Goal: Task Accomplishment & Management: Use online tool/utility

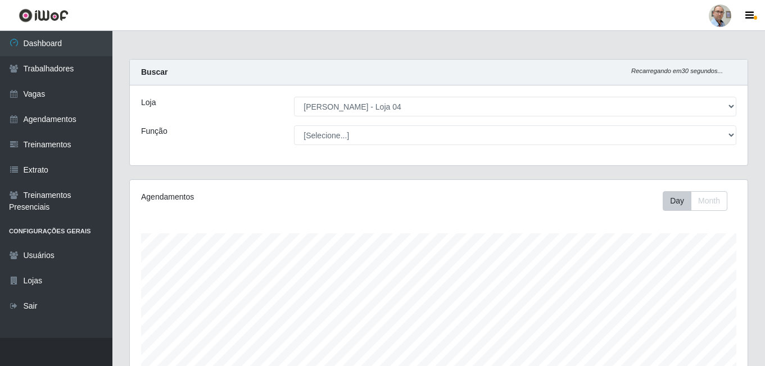
select select "251"
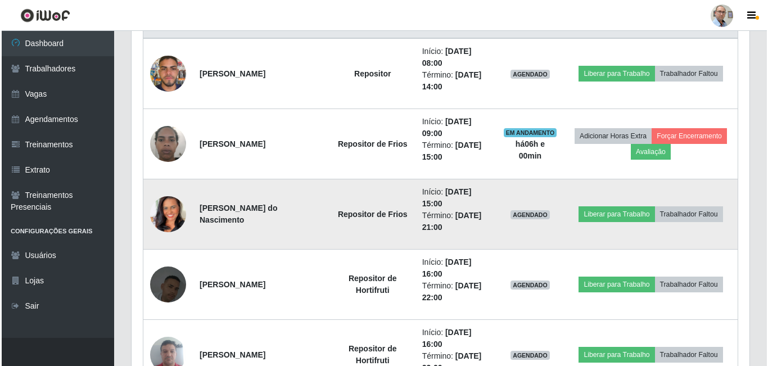
scroll to position [450, 0]
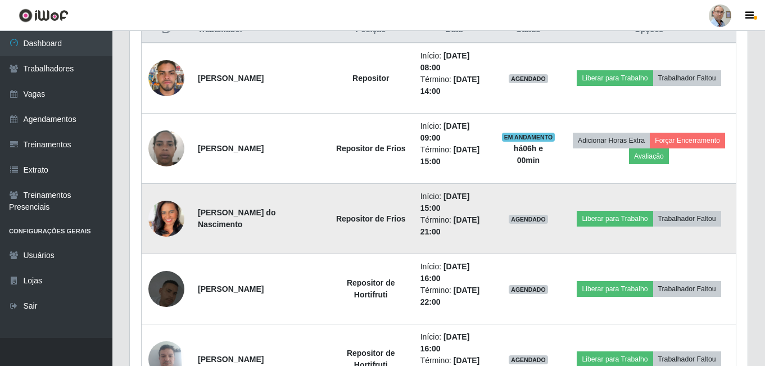
click at [165, 223] on img at bounding box center [166, 219] width 36 height 64
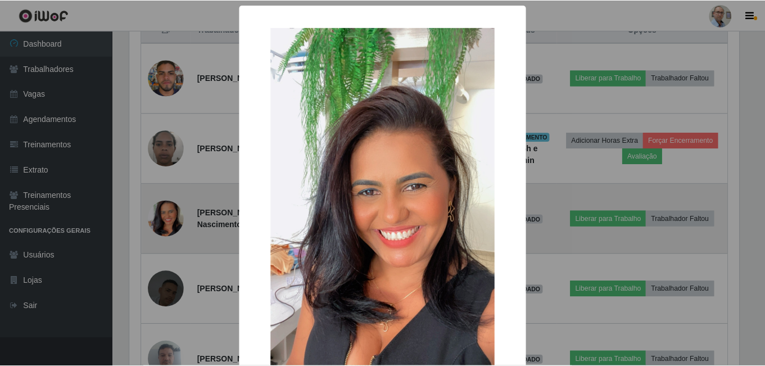
scroll to position [233, 612]
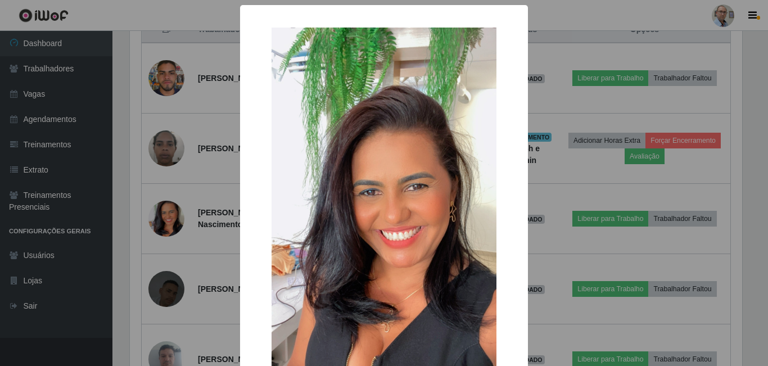
click at [201, 191] on div "× OK Cancel" at bounding box center [384, 183] width 768 height 366
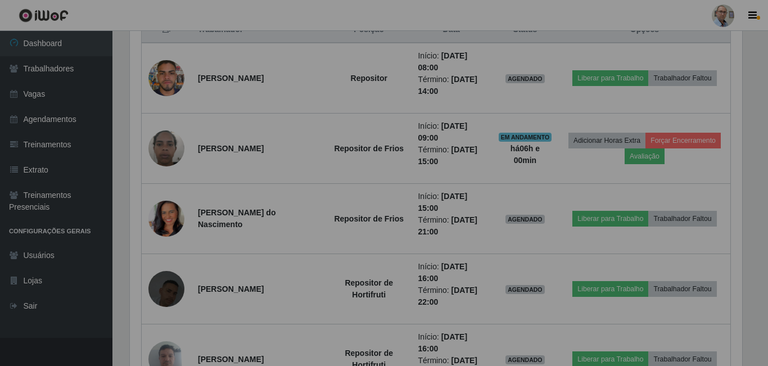
scroll to position [233, 618]
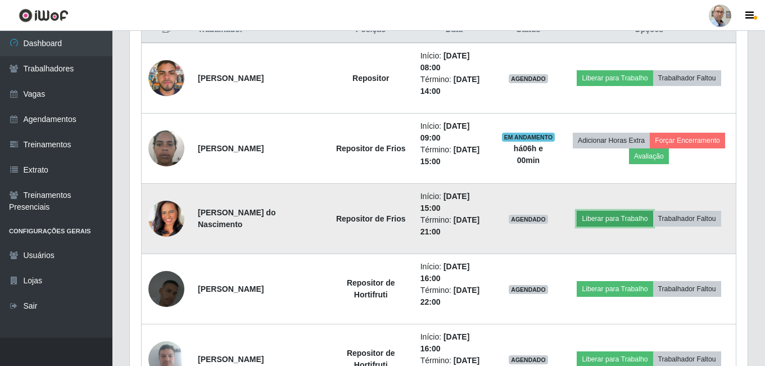
click at [605, 217] on button "Liberar para Trabalho" at bounding box center [615, 219] width 76 height 16
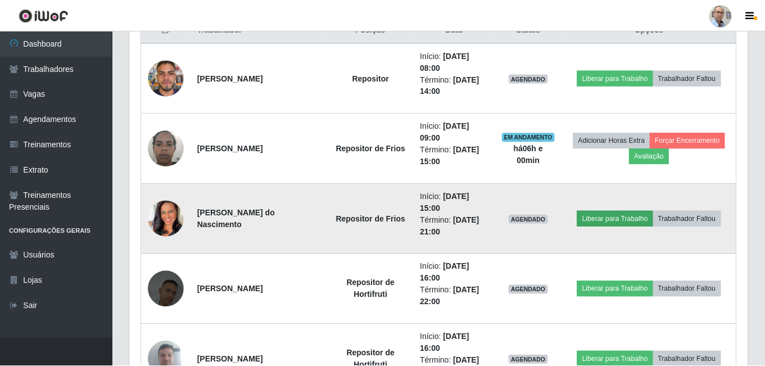
scroll to position [233, 612]
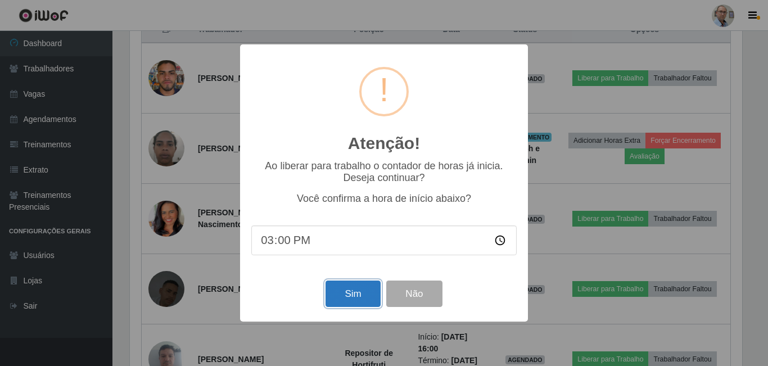
click at [347, 297] on button "Sim" at bounding box center [352, 293] width 55 height 26
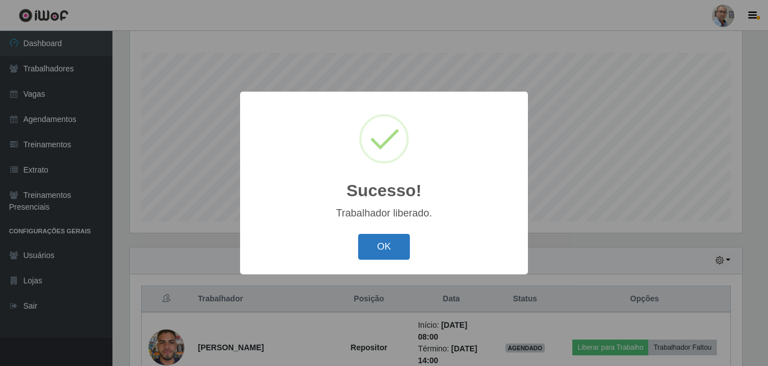
click at [378, 246] on button "OK" at bounding box center [384, 247] width 52 height 26
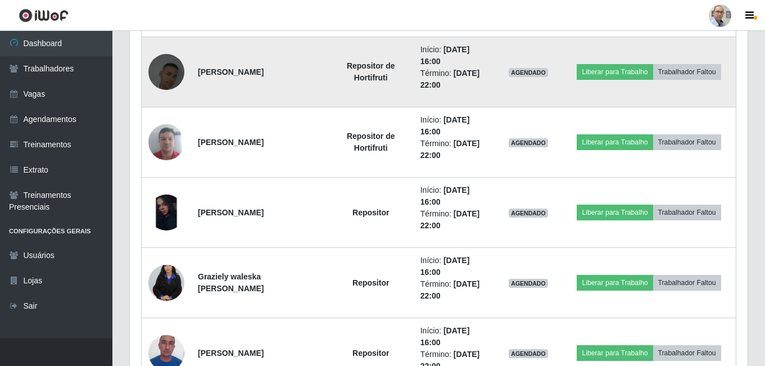
scroll to position [686, 0]
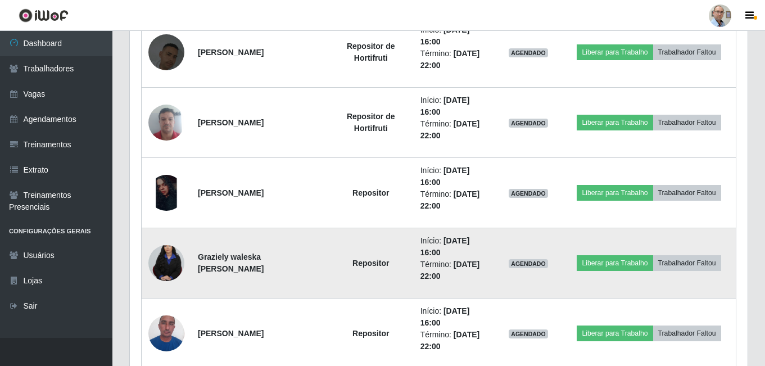
click at [171, 262] on img at bounding box center [166, 263] width 36 height 54
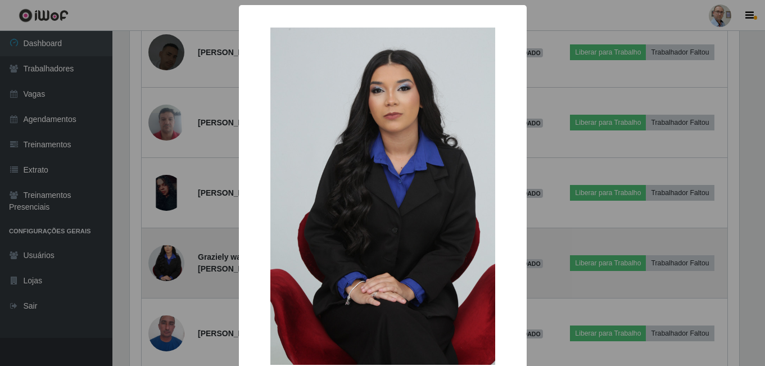
scroll to position [233, 612]
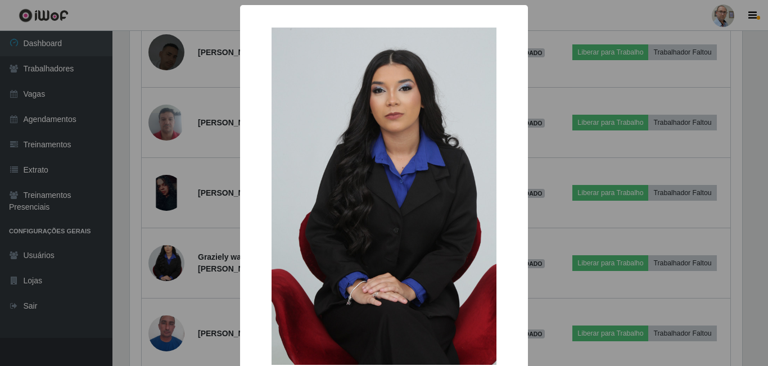
click at [206, 241] on div "× OK Cancel" at bounding box center [384, 183] width 768 height 366
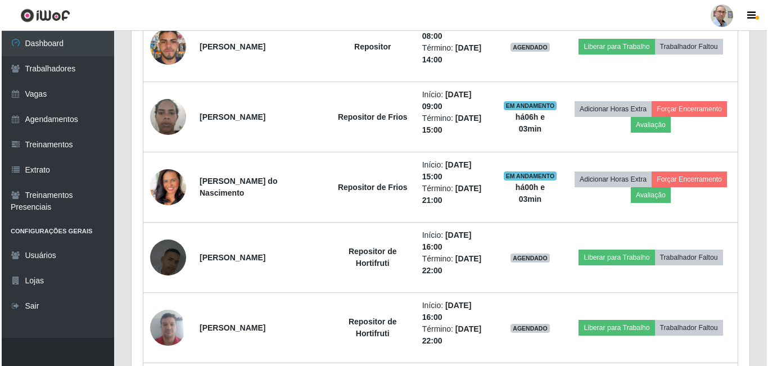
scroll to position [461, 0]
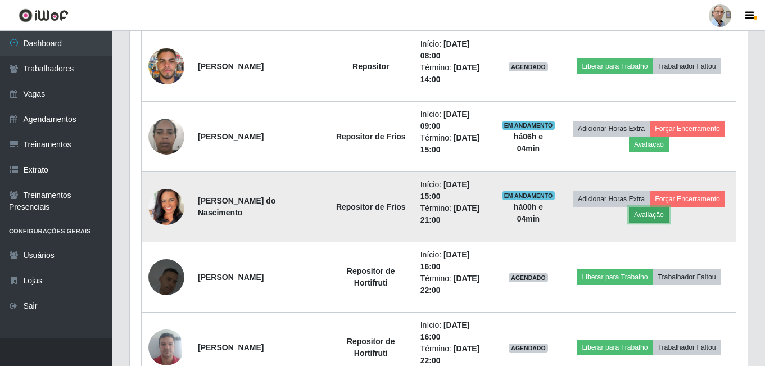
click at [667, 219] on button "Avaliação" at bounding box center [649, 215] width 40 height 16
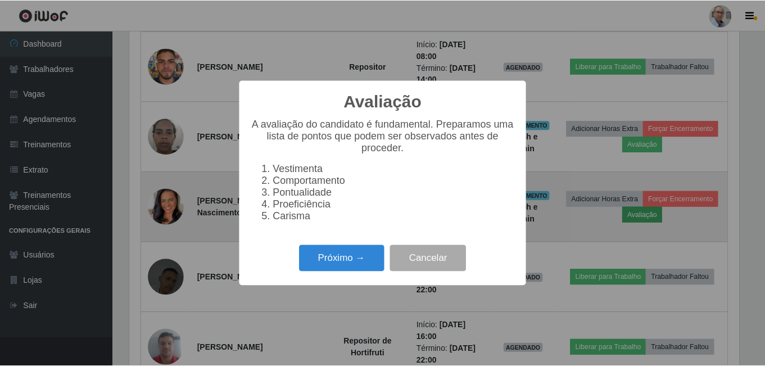
scroll to position [233, 612]
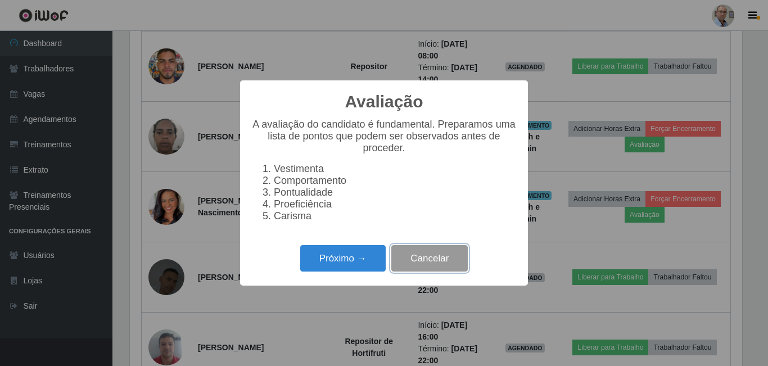
click at [451, 262] on button "Cancelar" at bounding box center [429, 258] width 76 height 26
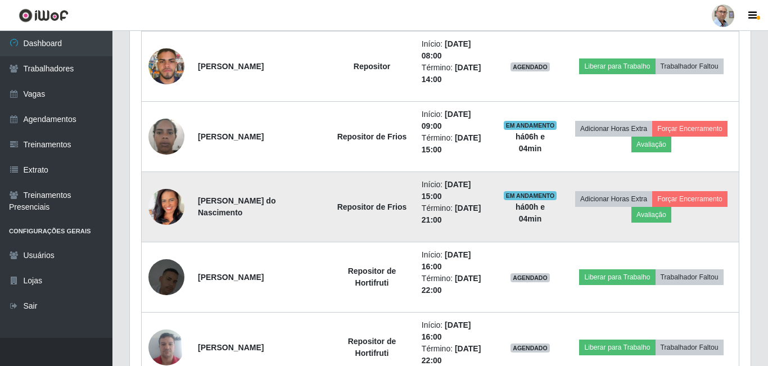
scroll to position [233, 618]
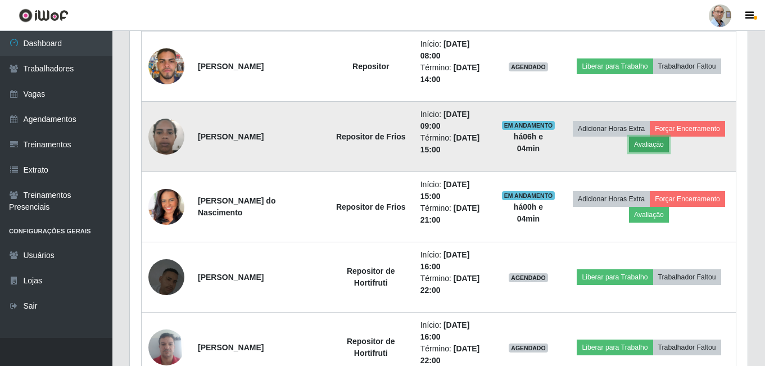
click at [649, 144] on button "Avaliação" at bounding box center [649, 145] width 40 height 16
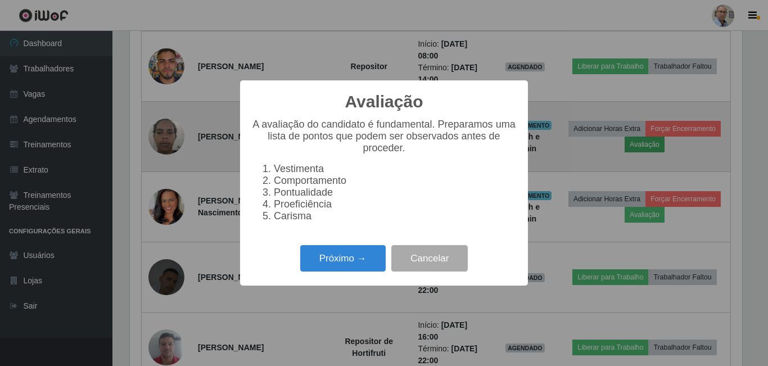
scroll to position [233, 612]
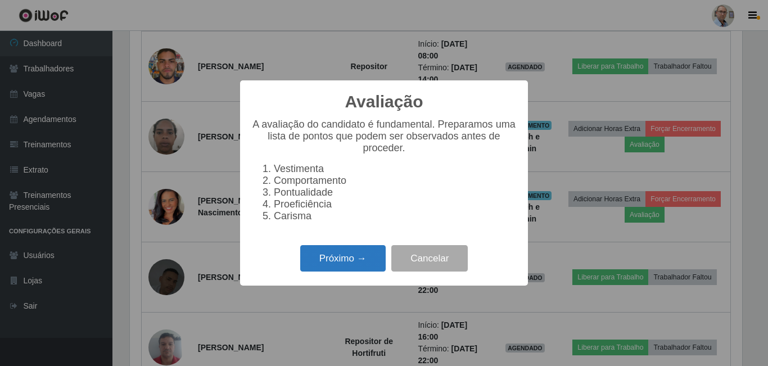
click at [330, 255] on button "Próximo →" at bounding box center [342, 258] width 85 height 26
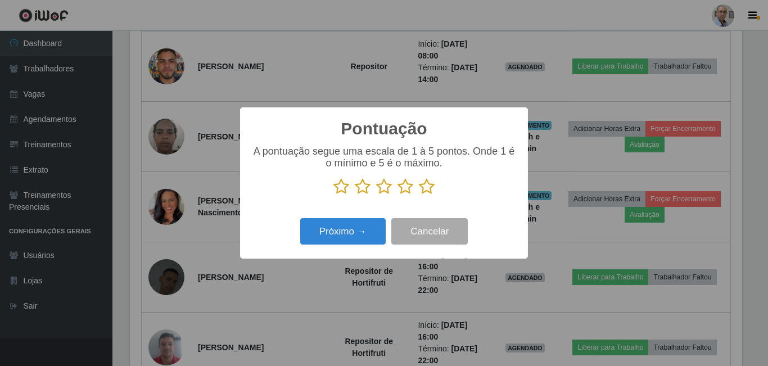
click at [425, 189] on icon at bounding box center [427, 186] width 16 height 17
click at [419, 195] on input "radio" at bounding box center [419, 195] width 0 height 0
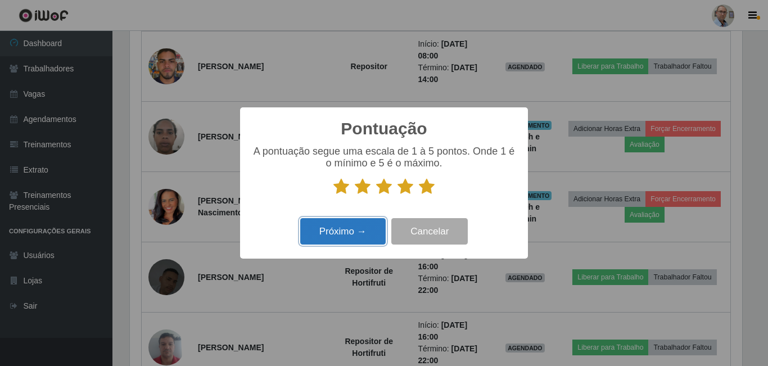
click at [337, 228] on button "Próximo →" at bounding box center [342, 231] width 85 height 26
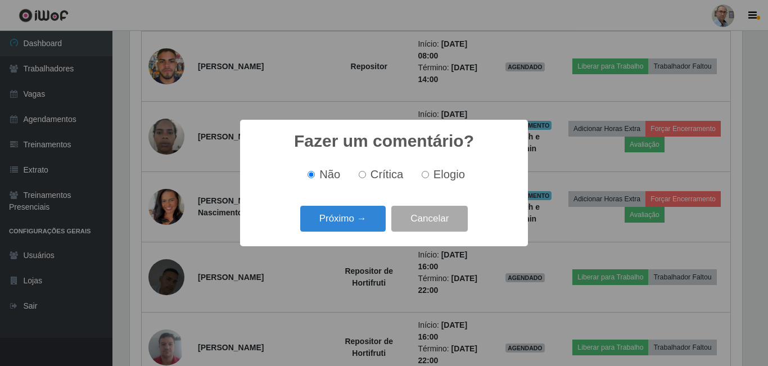
click at [337, 228] on button "Próximo →" at bounding box center [342, 219] width 85 height 26
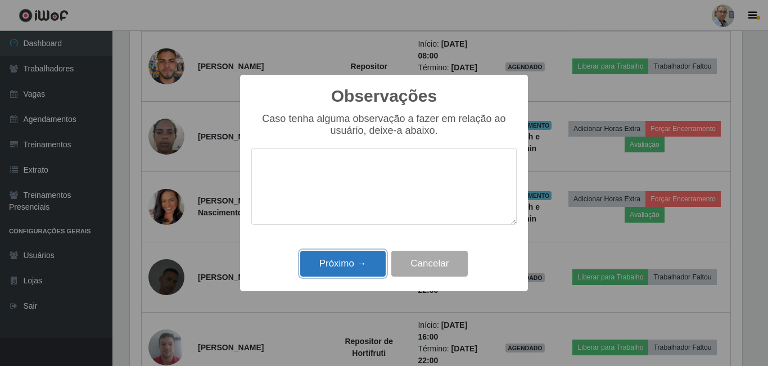
click at [343, 264] on button "Próximo →" at bounding box center [342, 264] width 85 height 26
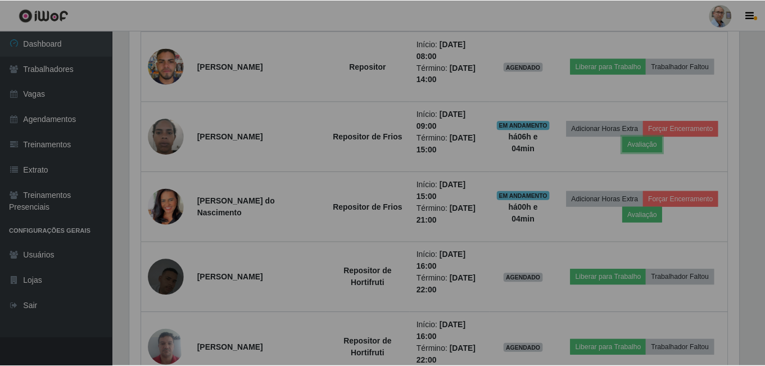
scroll to position [233, 618]
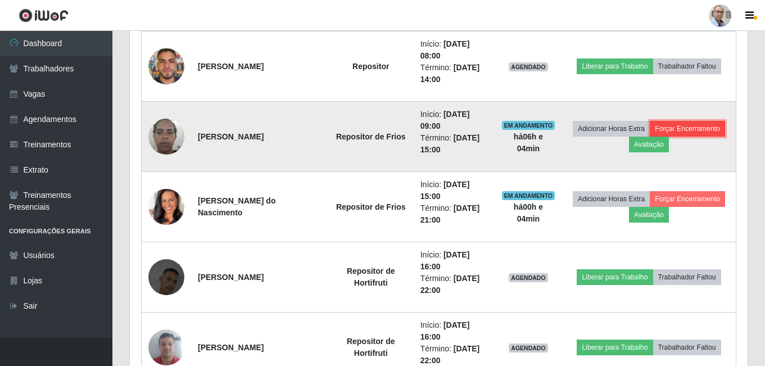
click at [692, 127] on button "Forçar Encerramento" at bounding box center [687, 129] width 75 height 16
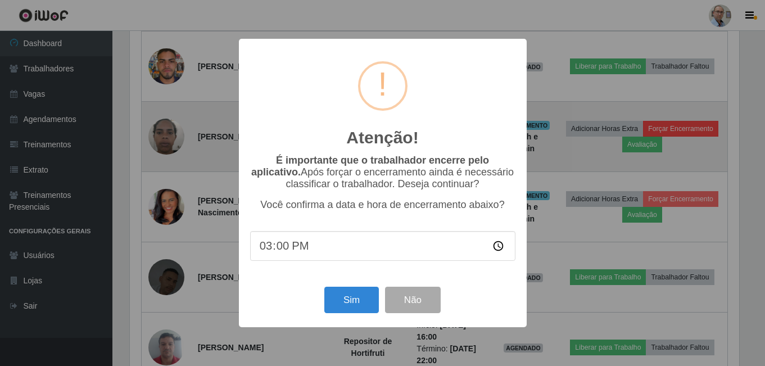
scroll to position [233, 612]
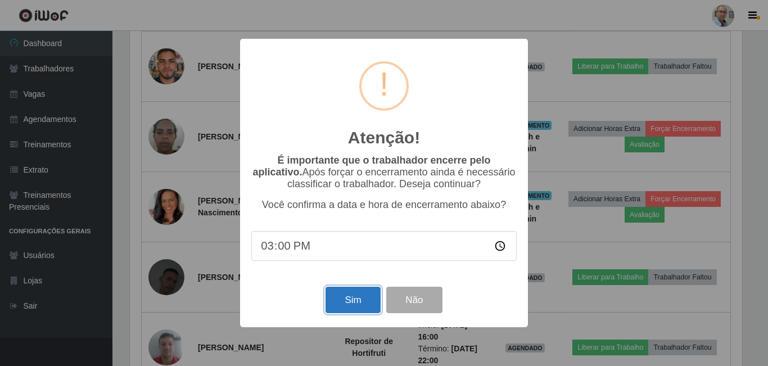
click at [347, 301] on button "Sim" at bounding box center [352, 300] width 55 height 26
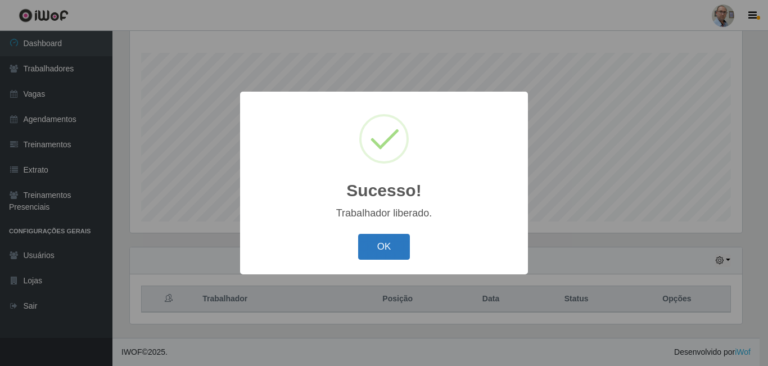
click at [394, 248] on button "OK" at bounding box center [384, 247] width 52 height 26
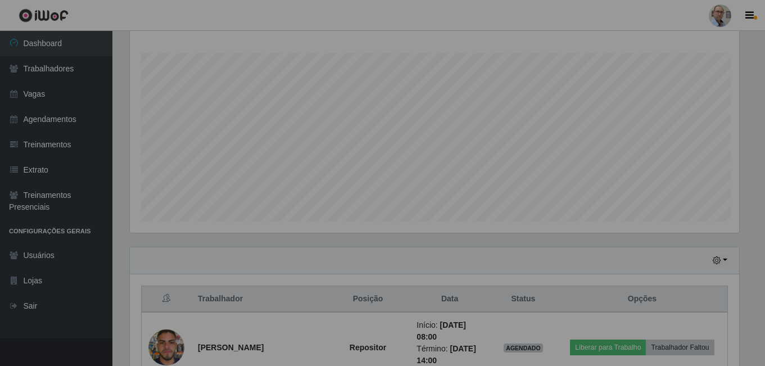
scroll to position [233, 618]
